Goal: Information Seeking & Learning: Find specific page/section

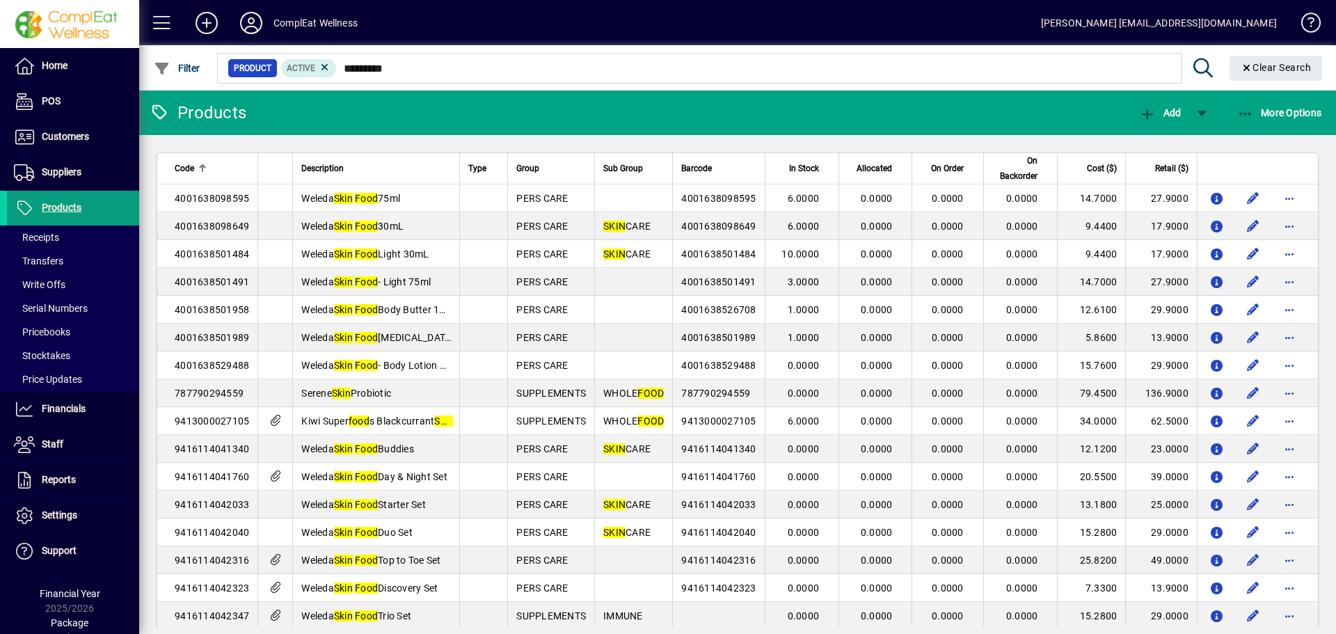
type input "*********"
